Goal: Information Seeking & Learning: Learn about a topic

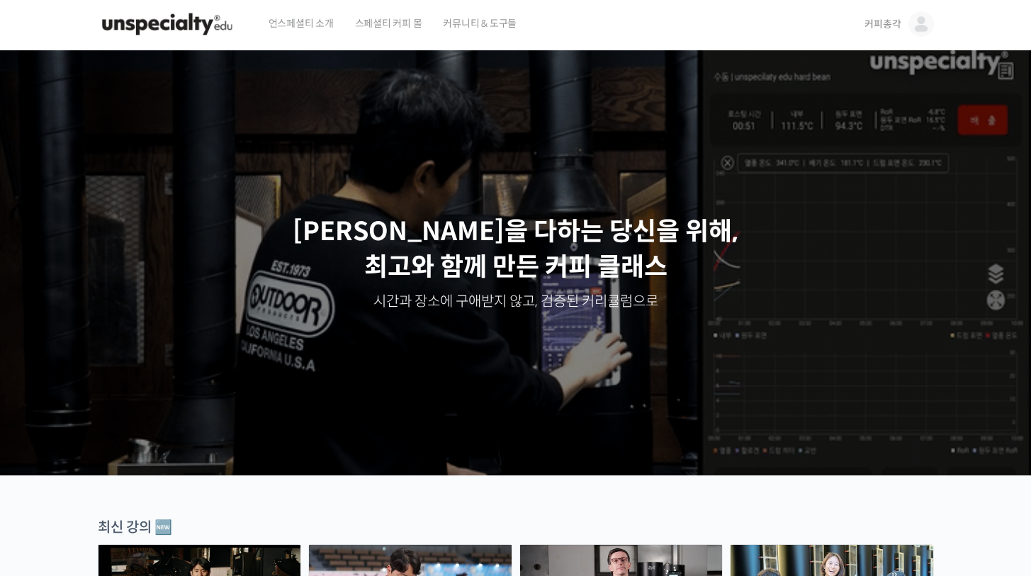
scroll to position [99, 0]
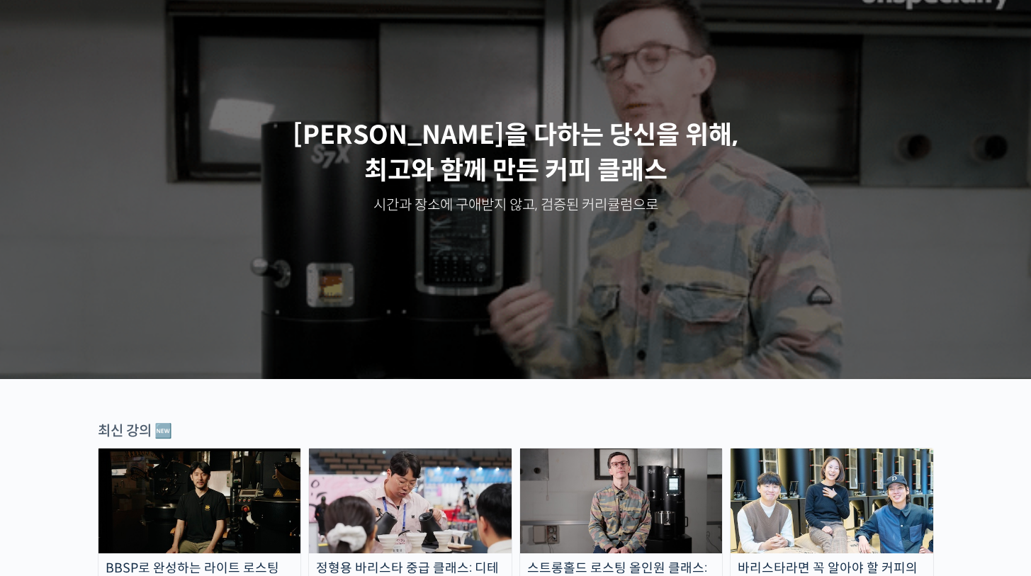
click at [268, 469] on img at bounding box center [199, 500] width 203 height 105
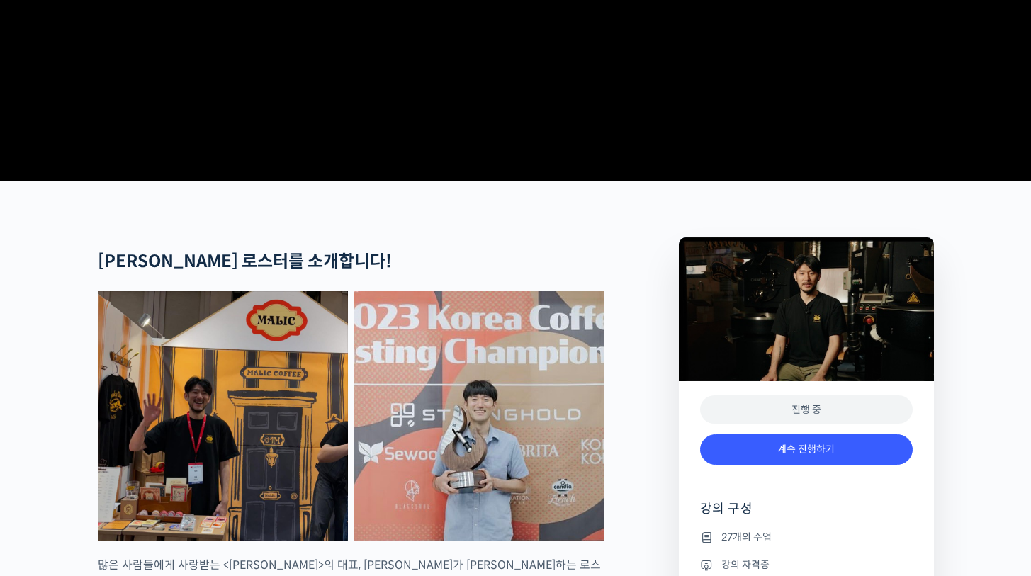
scroll to position [391, 0]
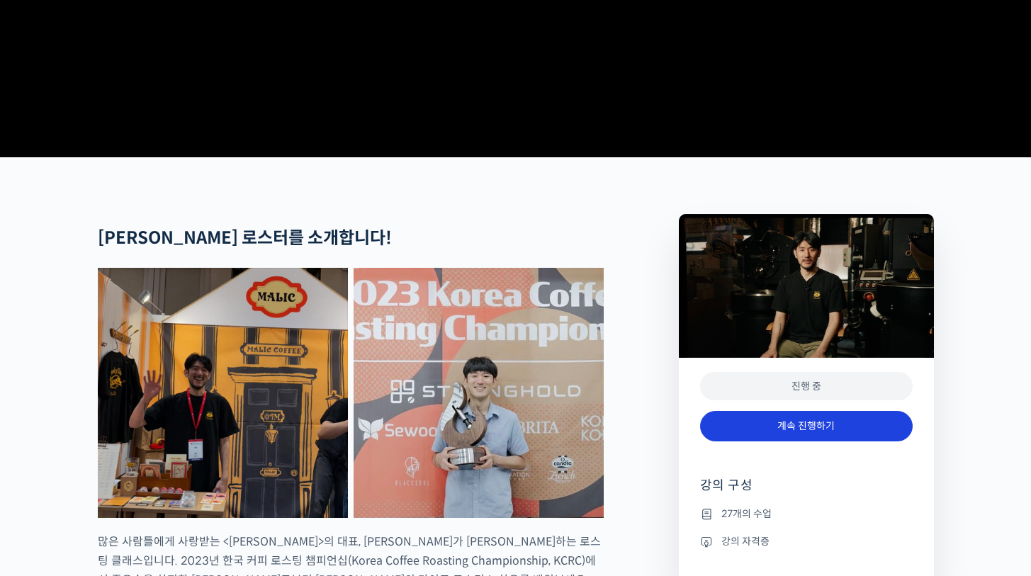
click at [828, 441] on link "계속 진행하기" at bounding box center [806, 426] width 212 height 30
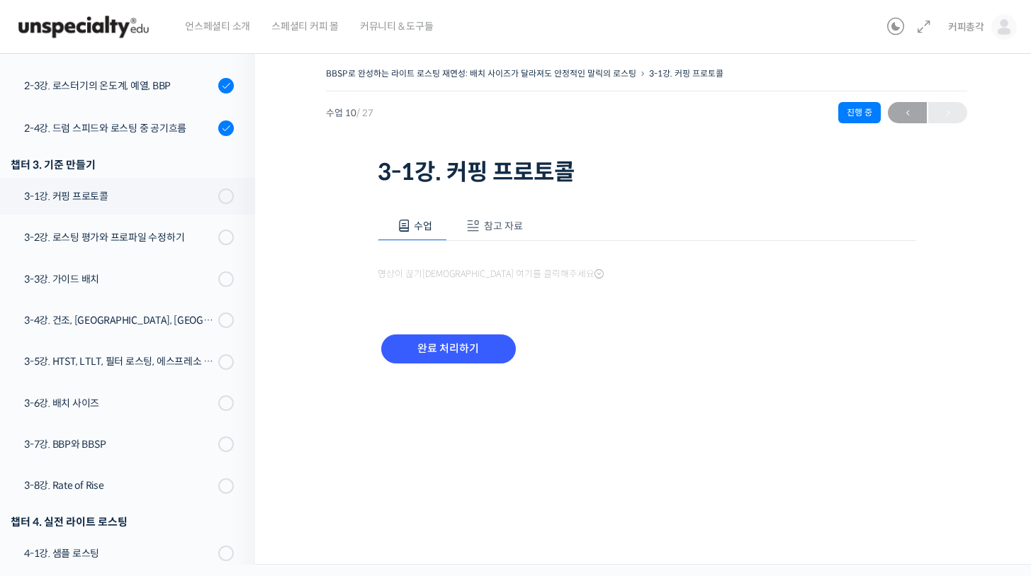
scroll to position [637, 0]
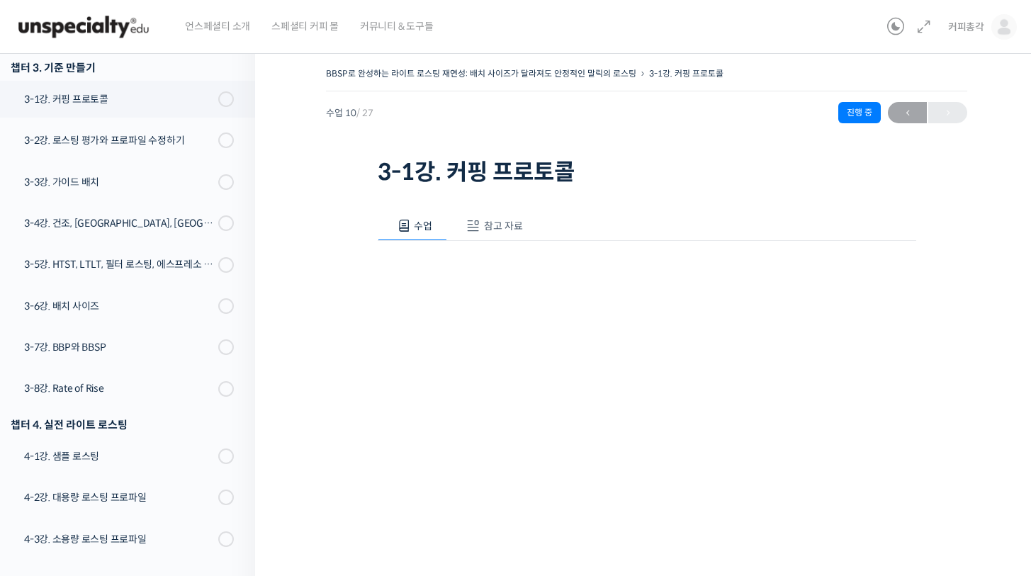
click at [498, 232] on span "참고 자료" at bounding box center [503, 226] width 39 height 13
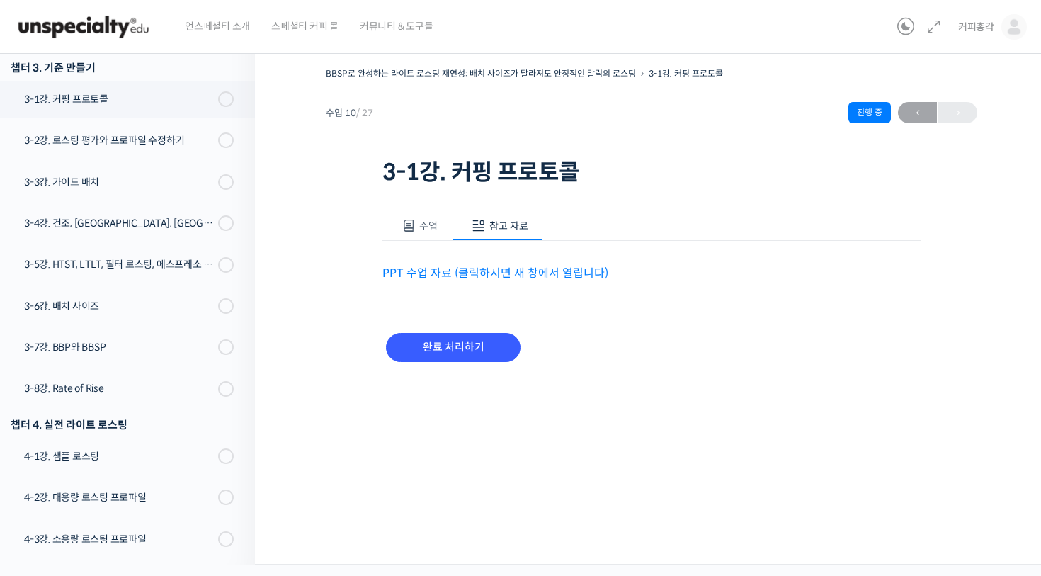
click at [484, 275] on link "PPT 수업 자료 (클릭하시면 새 창에서 열립니다)" at bounding box center [495, 273] width 226 height 15
click at [426, 223] on span "수업" at bounding box center [428, 226] width 18 height 13
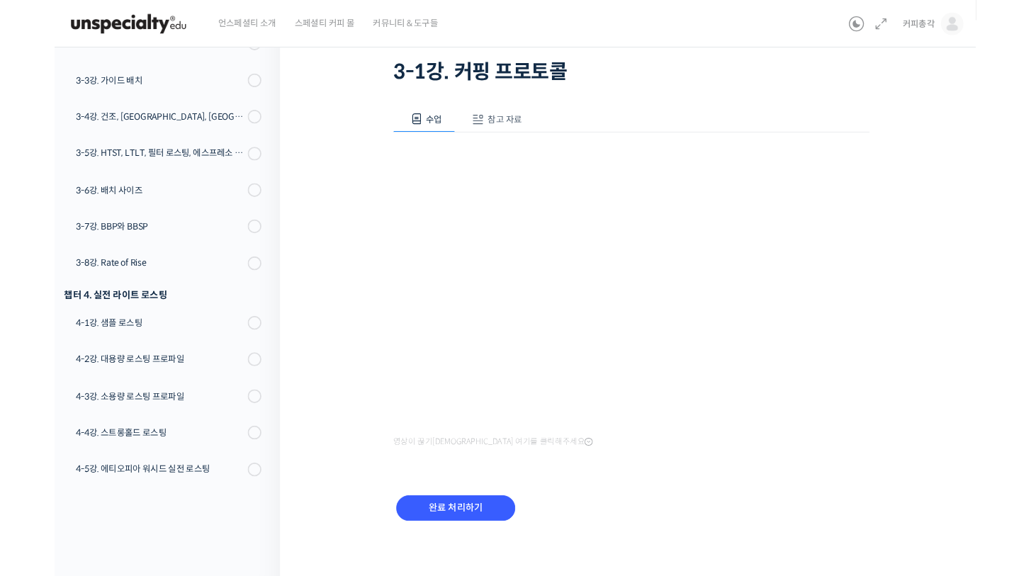
scroll to position [143, 0]
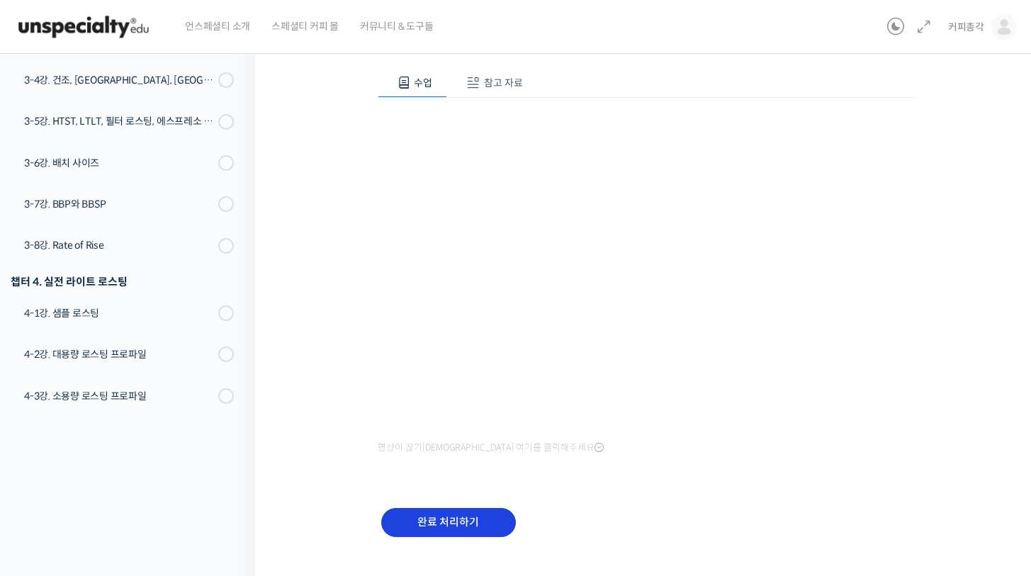
click at [492, 527] on input "완료 처리하기" at bounding box center [448, 522] width 135 height 29
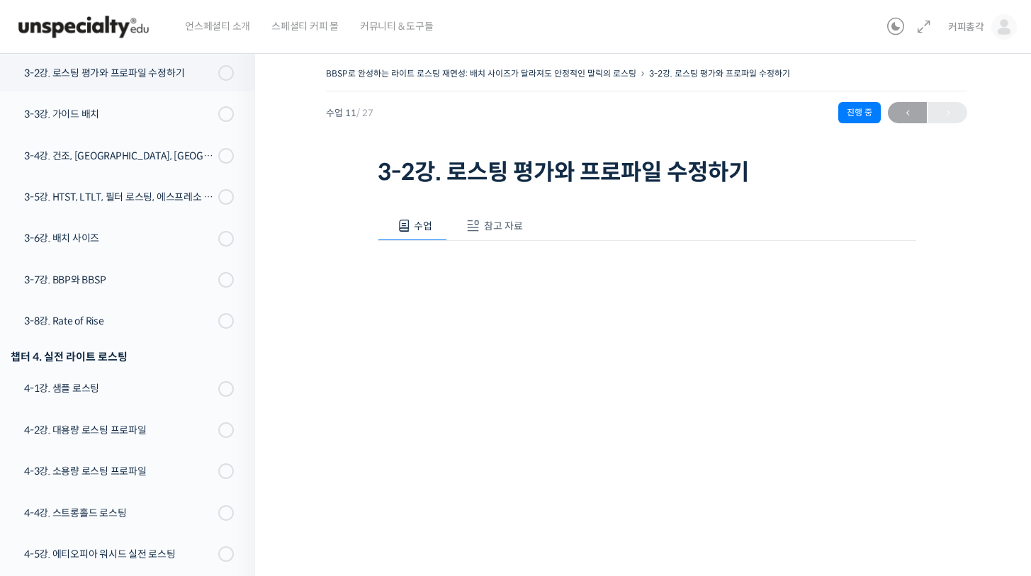
scroll to position [334, 0]
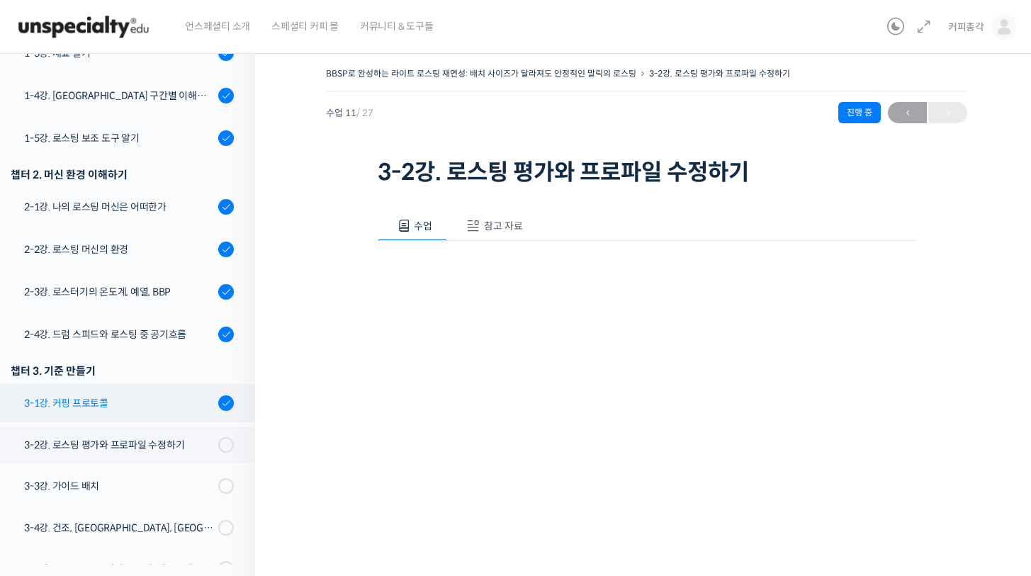
click at [154, 415] on link "3-1강. 커핑 프로토콜" at bounding box center [124, 403] width 262 height 38
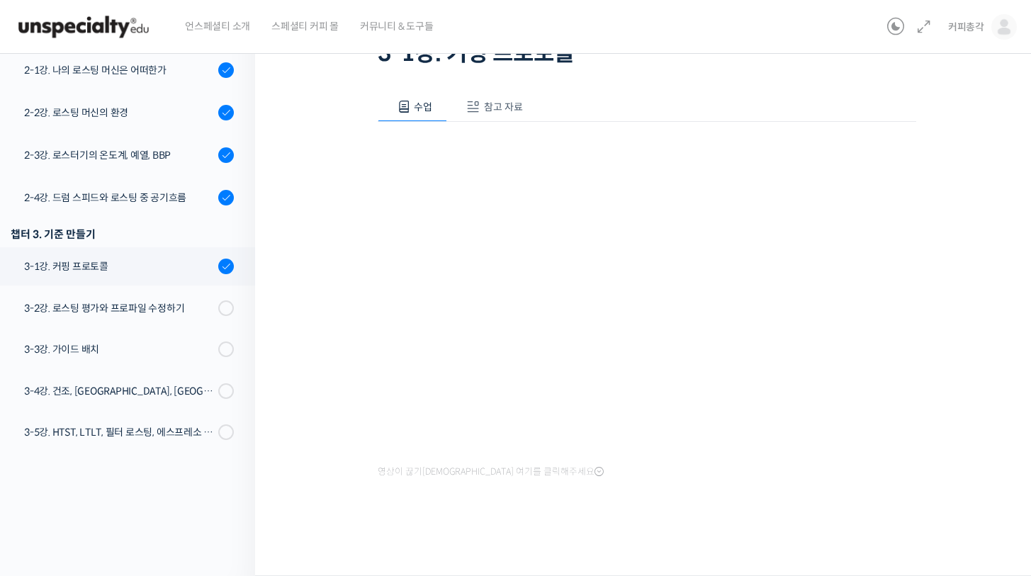
scroll to position [575, 0]
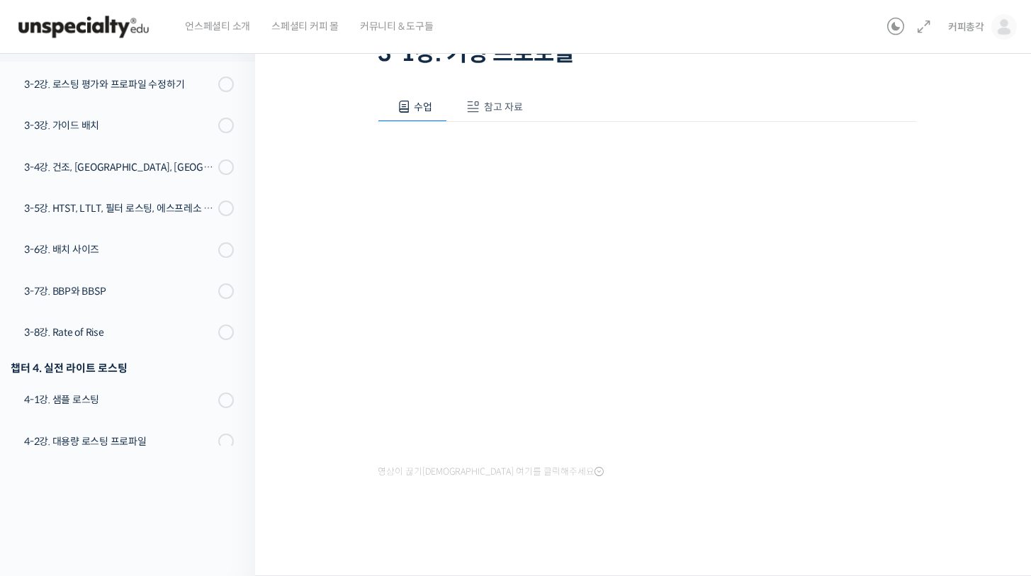
click at [517, 107] on span "참고 자료" at bounding box center [503, 107] width 39 height 13
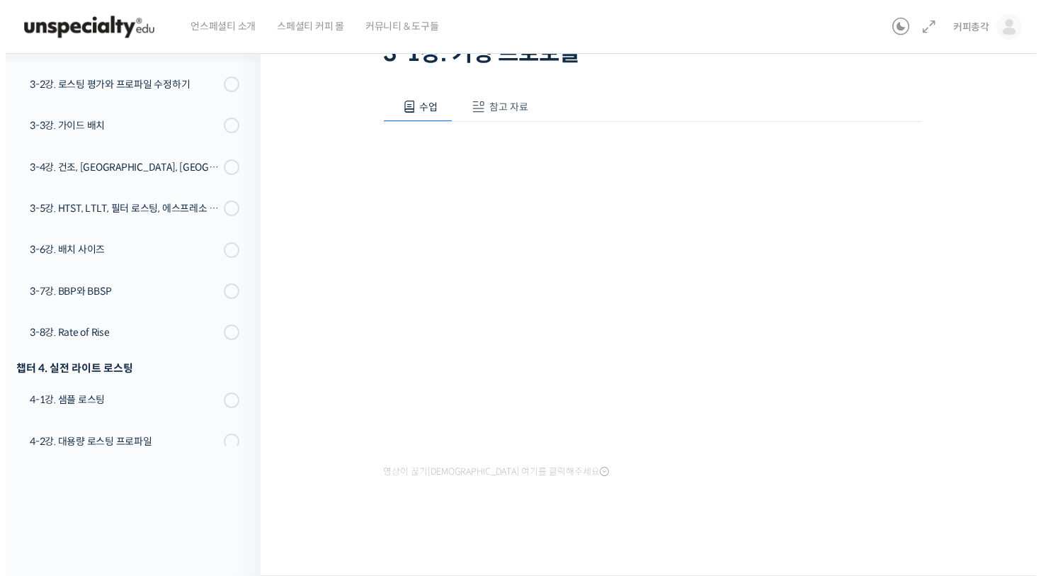
scroll to position [0, 0]
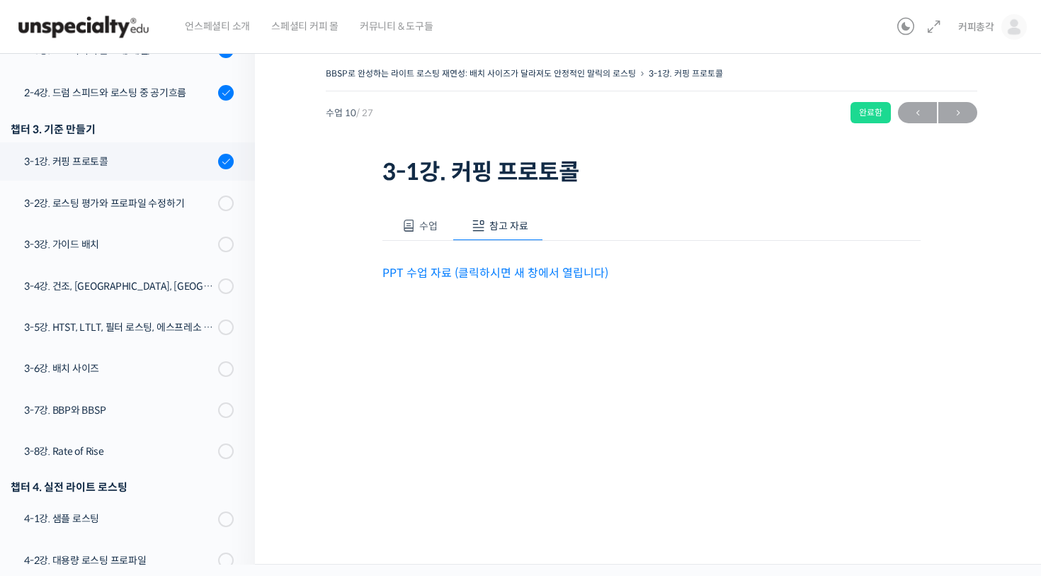
click at [572, 269] on link "PPT 수업 자료 (클릭하시면 새 창에서 열립니다)" at bounding box center [495, 273] width 226 height 15
